Goal: Find specific page/section

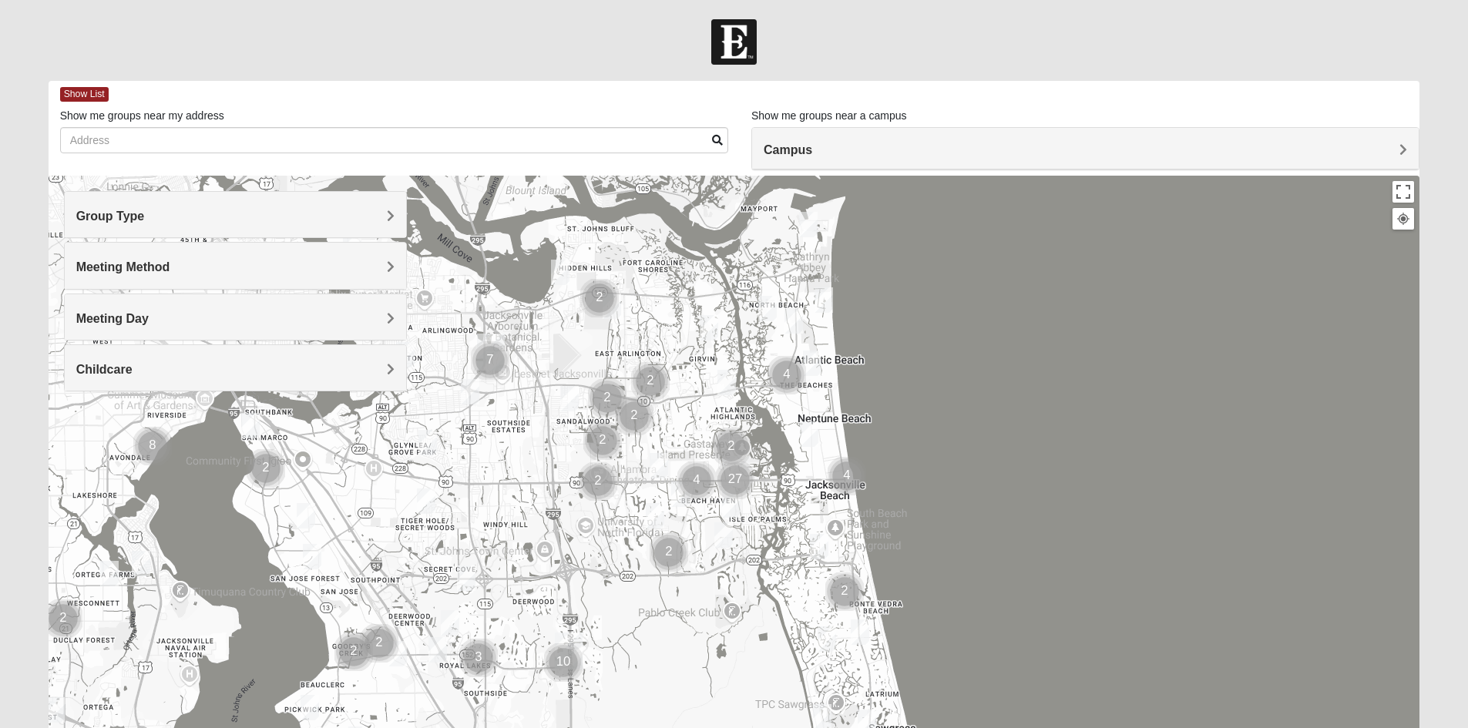
click at [262, 212] on h4 "Group Type" at bounding box center [235, 216] width 318 height 15
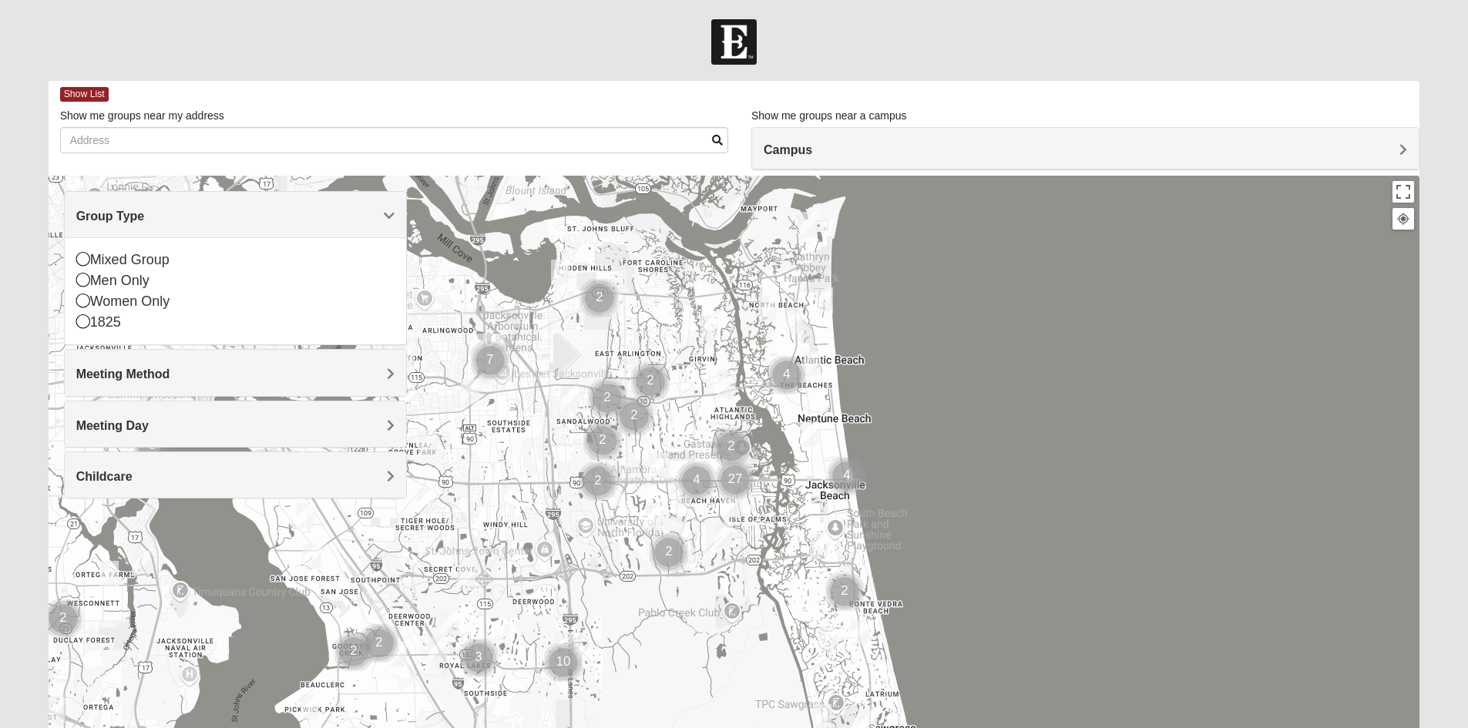
click at [262, 212] on h4 "Group Type" at bounding box center [235, 216] width 318 height 15
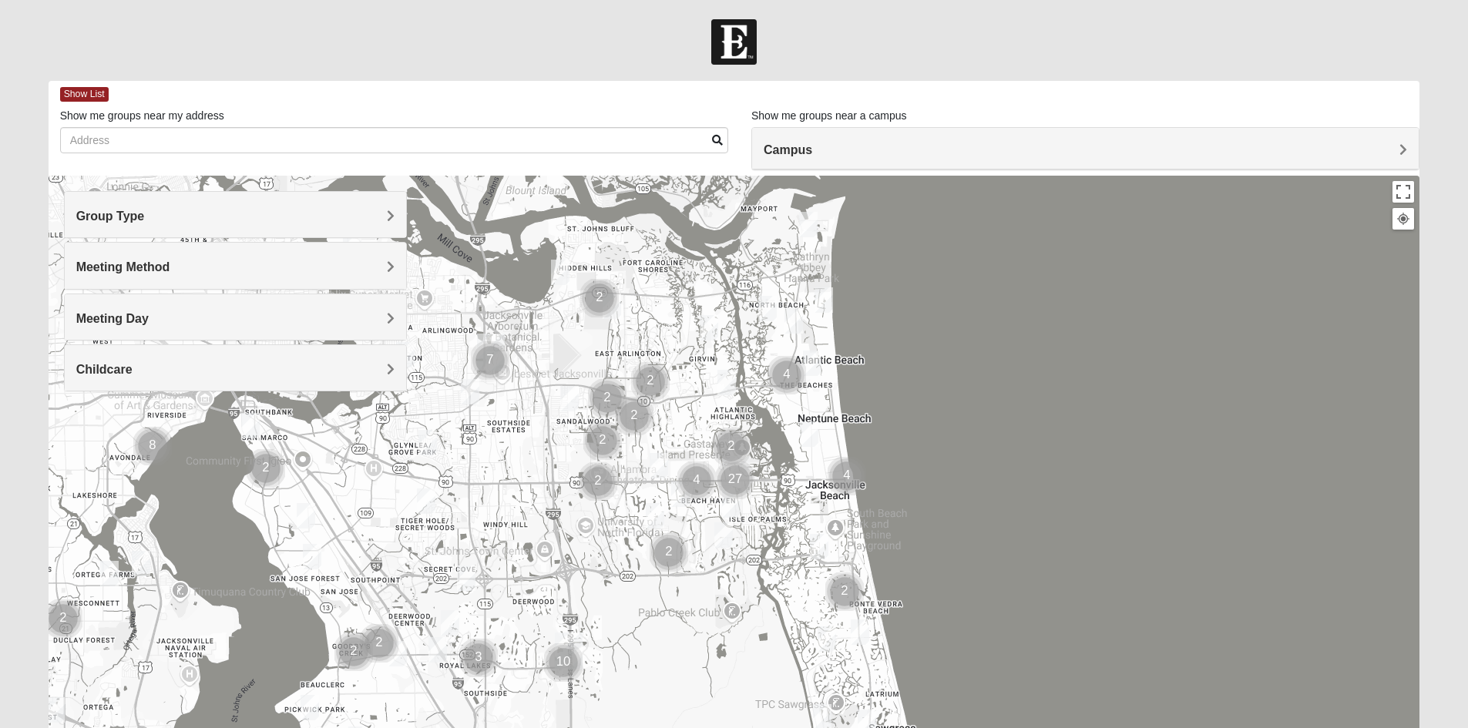
click at [225, 269] on h4 "Meeting Method" at bounding box center [235, 267] width 318 height 15
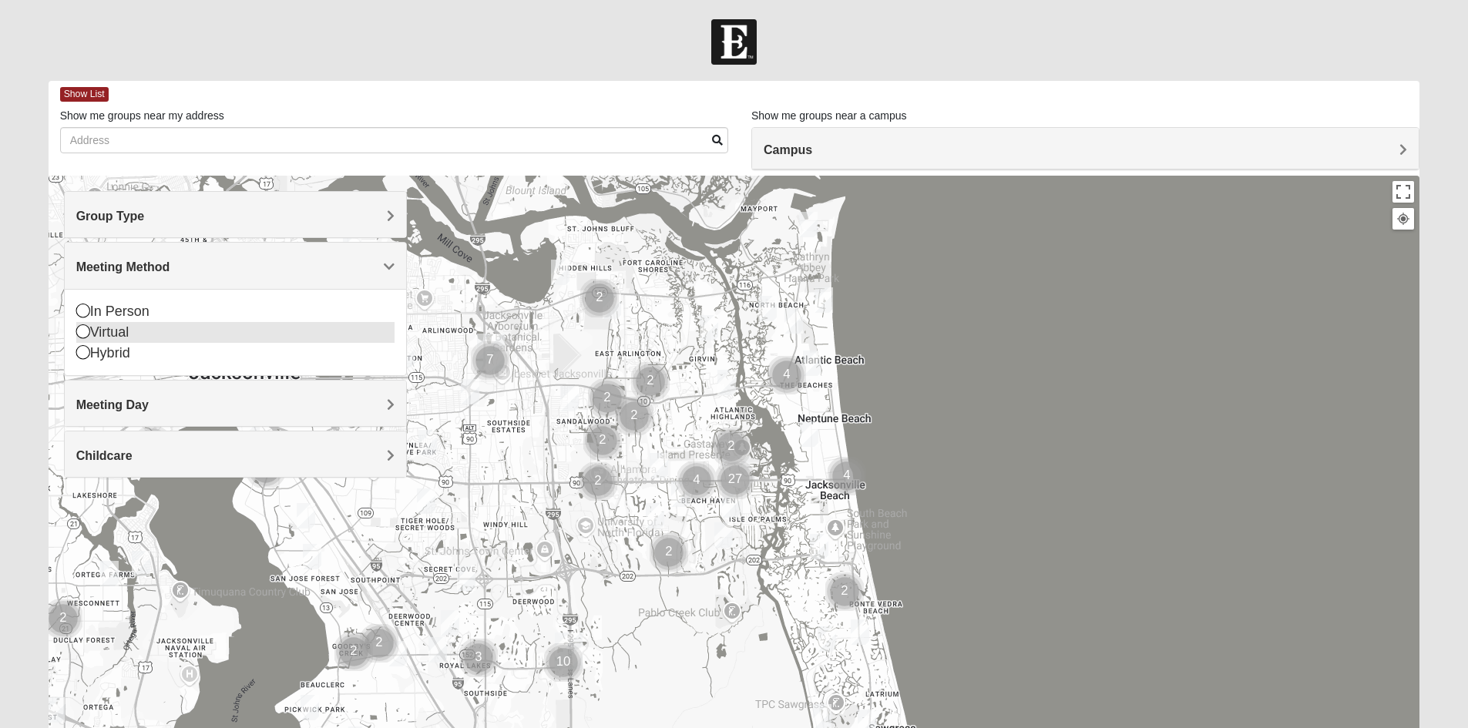
click at [82, 331] on icon at bounding box center [83, 331] width 14 height 14
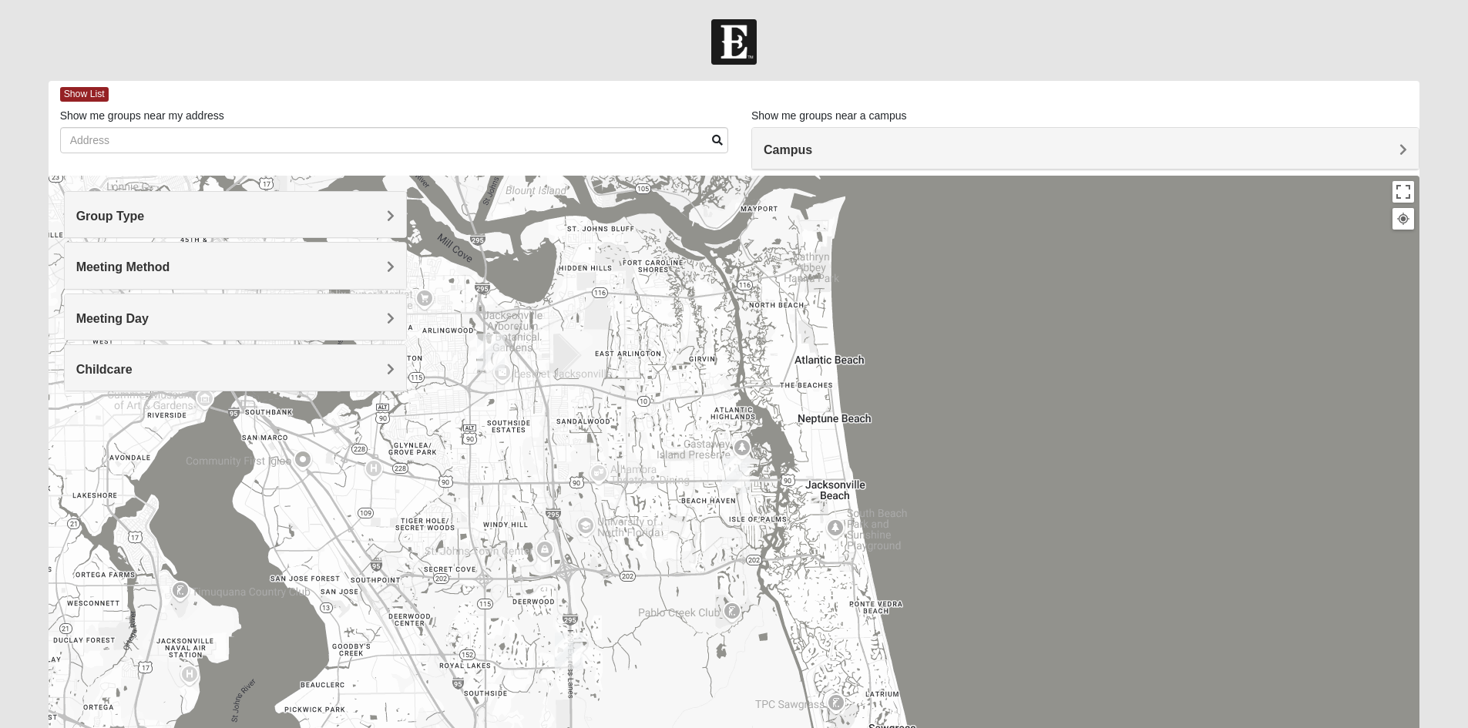
click at [182, 210] on div "Group Type" at bounding box center [235, 214] width 341 height 45
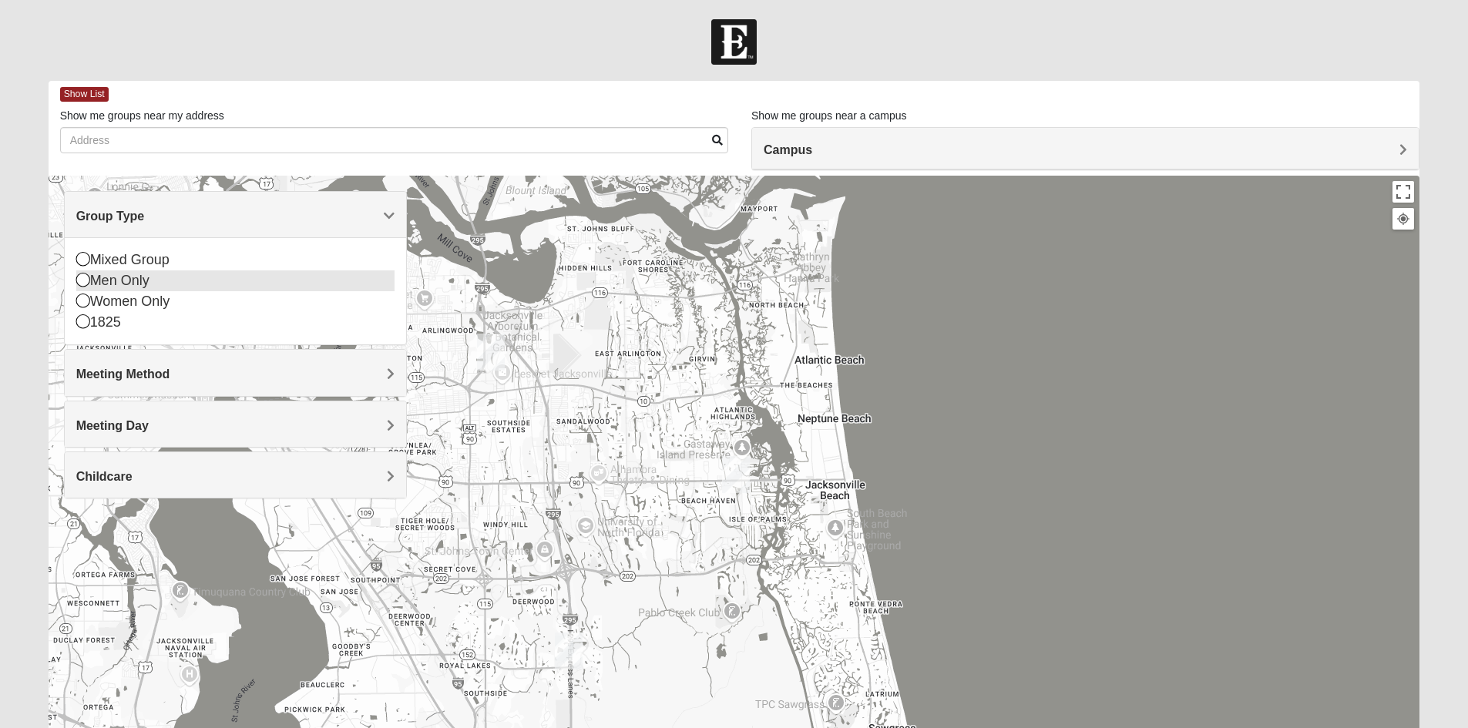
click at [86, 281] on icon at bounding box center [83, 280] width 14 height 14
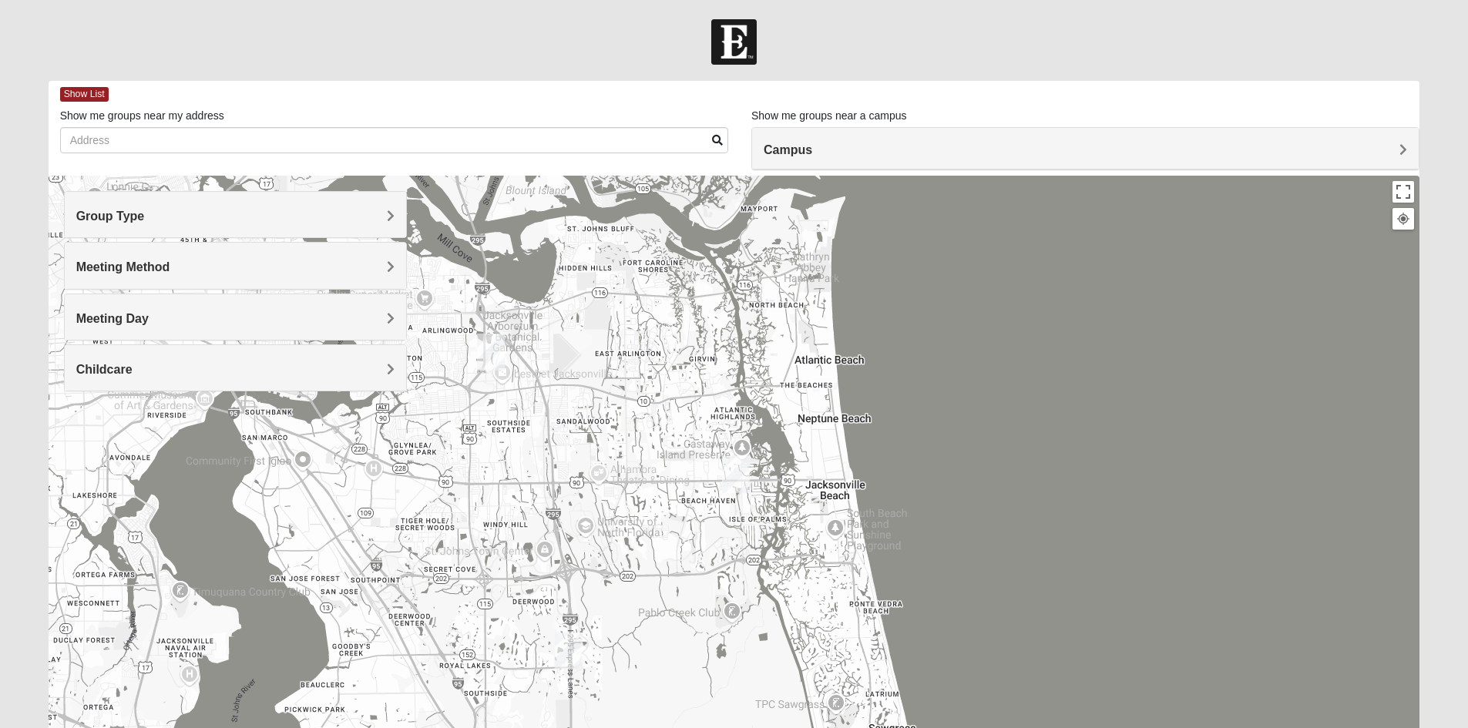
click at [119, 312] on span "Meeting Day" at bounding box center [112, 318] width 72 height 13
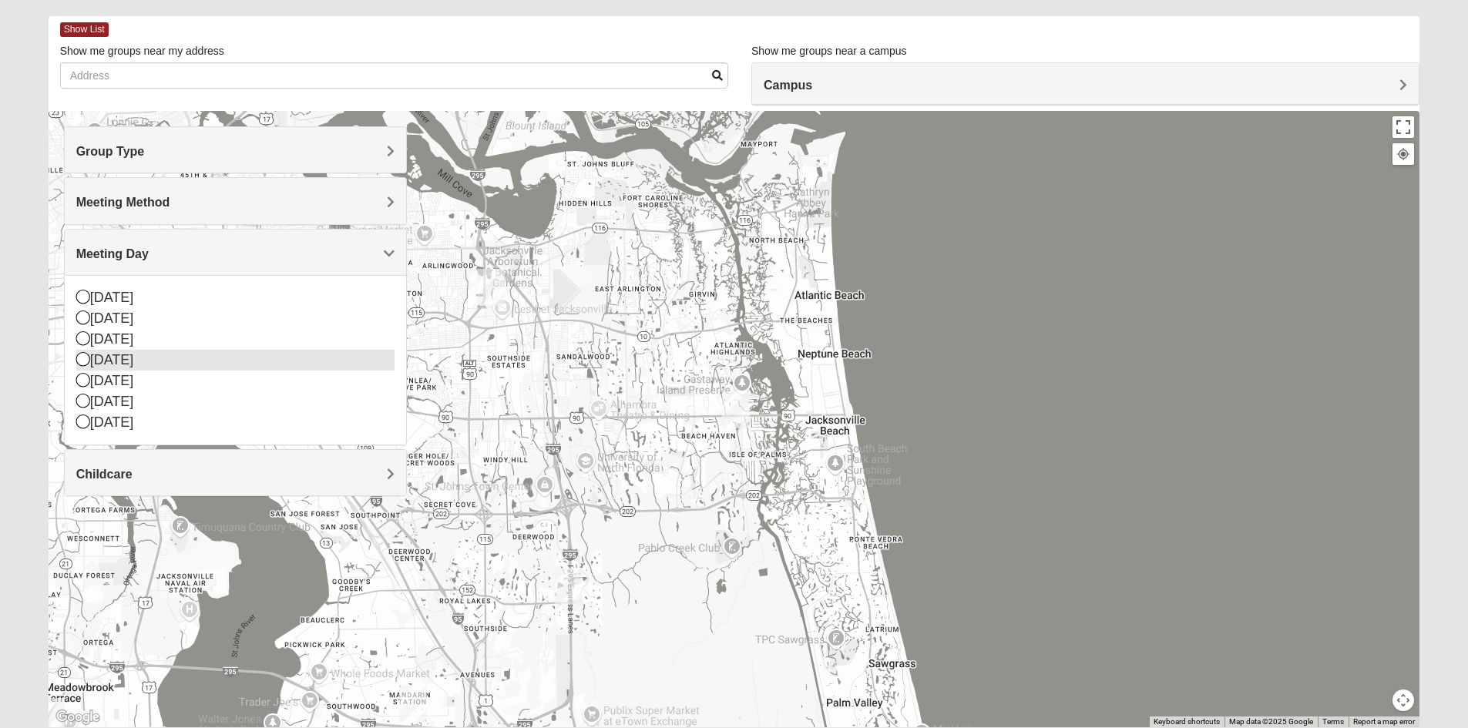
scroll to position [120, 0]
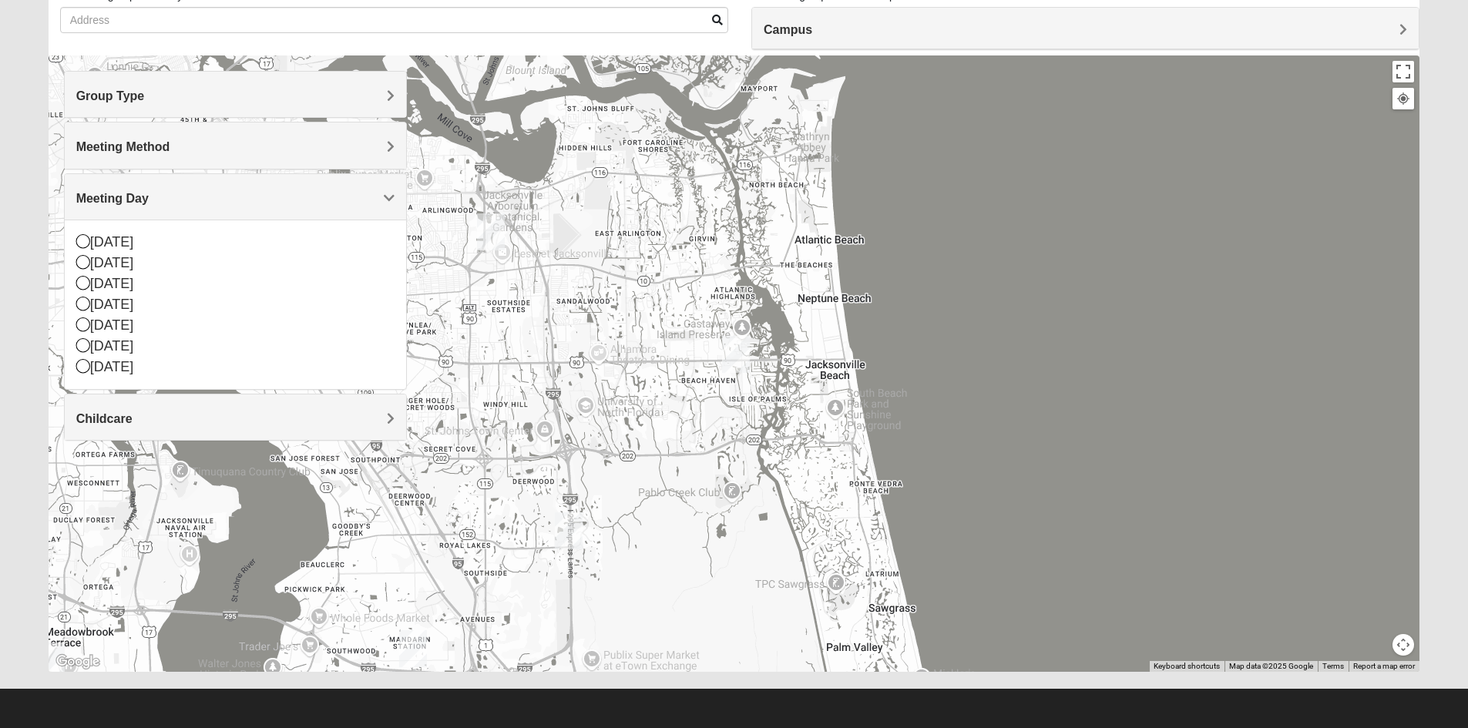
click at [491, 226] on img "Arlington" at bounding box center [491, 231] width 28 height 37
click at [740, 352] on img "San Pablo" at bounding box center [736, 354] width 28 height 37
click at [826, 274] on button "Close" at bounding box center [844, 285] width 37 height 37
